Goal: Use online tool/utility: Utilize a website feature to perform a specific function

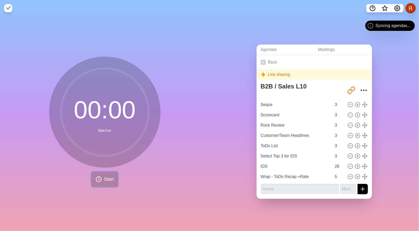
click at [100, 183] on icon at bounding box center [99, 179] width 6 height 6
click at [103, 187] on button "Start" at bounding box center [104, 179] width 26 height 15
click at [100, 186] on button "Start" at bounding box center [104, 179] width 26 height 15
click at [19, 96] on div "00 : 00 51m Total Start" at bounding box center [104, 123] width 209 height 215
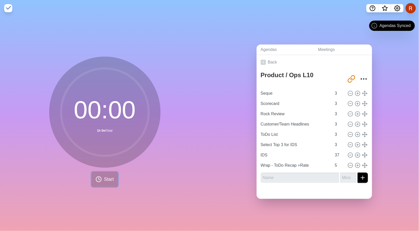
click at [110, 183] on span "Start" at bounding box center [109, 179] width 10 height 7
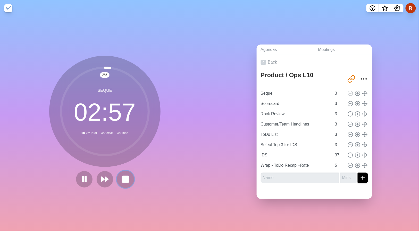
click at [129, 183] on rect at bounding box center [125, 179] width 6 height 6
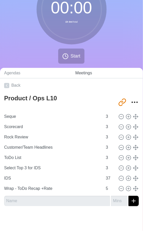
scroll to position [108, 0]
click at [104, 174] on input "36" at bounding box center [110, 179] width 12 height 10
click at [104, 174] on input "35" at bounding box center [110, 179] width 12 height 10
click at [104, 174] on input "34" at bounding box center [110, 179] width 12 height 10
click at [104, 174] on input "33" at bounding box center [110, 179] width 12 height 10
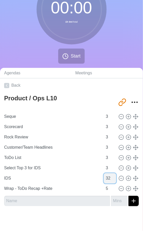
click at [104, 174] on input "32" at bounding box center [110, 179] width 12 height 10
click at [104, 174] on input "31" at bounding box center [110, 179] width 12 height 10
type input "30"
click at [104, 174] on input "30" at bounding box center [110, 179] width 12 height 10
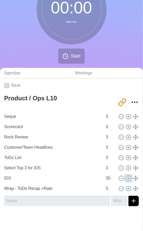
click at [126, 176] on icon at bounding box center [129, 179] width 6 height 6
type input "IDS"
type input "30"
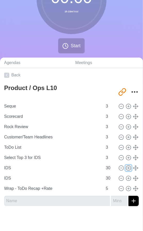
click at [126, 171] on icon at bounding box center [129, 169] width 6 height 6
type input "IDS"
type input "30"
click at [126, 171] on icon at bounding box center [129, 169] width 6 height 6
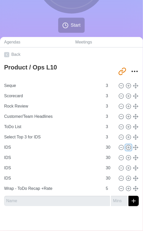
click at [126, 151] on icon at bounding box center [129, 148] width 6 height 6
type input "IDS"
type input "30"
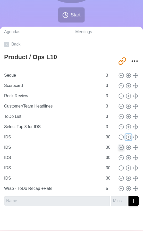
scroll to position [132, 0]
click at [118, 181] on icon at bounding box center [121, 179] width 6 height 6
type input "Wrap - ToDo Recap +Rate"
type input "5"
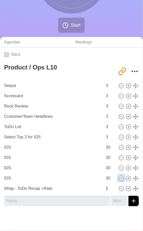
click at [120, 179] on line at bounding box center [121, 179] width 2 height 0
type input "Wrap - ToDo Recap +Rate"
type input "5"
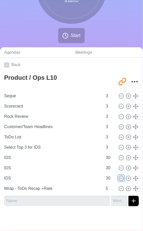
click at [118, 176] on icon at bounding box center [121, 179] width 6 height 6
type input "Wrap - ToDo Recap +Rate"
type input "5"
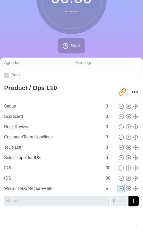
scroll to position [121, 0]
click at [118, 176] on icon at bounding box center [121, 179] width 6 height 6
type input "Wrap - ToDo Recap +Rate"
type input "5"
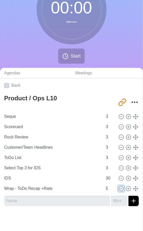
scroll to position [108, 0]
click at [104, 174] on input "31" at bounding box center [110, 179] width 12 height 10
click at [104, 174] on input "32" at bounding box center [110, 179] width 12 height 10
click at [104, 174] on input "33" at bounding box center [110, 179] width 12 height 10
click at [104, 174] on input "34" at bounding box center [110, 179] width 12 height 10
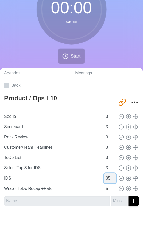
click at [104, 174] on input "35" at bounding box center [110, 179] width 12 height 10
click at [122, 23] on div "00 : 00 53m Total Start" at bounding box center [71, 21] width 143 height 94
click at [104, 174] on input "36" at bounding box center [110, 179] width 12 height 10
type input "37"
click at [104, 174] on input "37" at bounding box center [110, 179] width 12 height 10
